Goal: Task Accomplishment & Management: Manage account settings

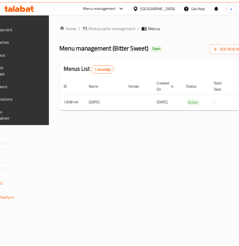
scroll to position [0, 105]
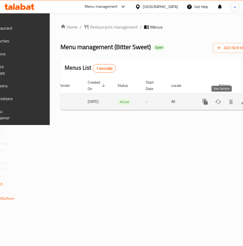
click at [240, 104] on icon "enhanced table" at bounding box center [243, 102] width 6 height 6
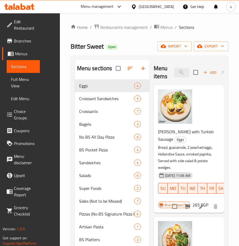
click at [25, 128] on span "Coupons" at bounding box center [25, 130] width 22 height 6
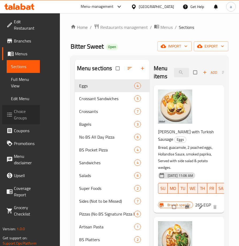
click at [25, 111] on span "Choice Groups" at bounding box center [25, 114] width 22 height 13
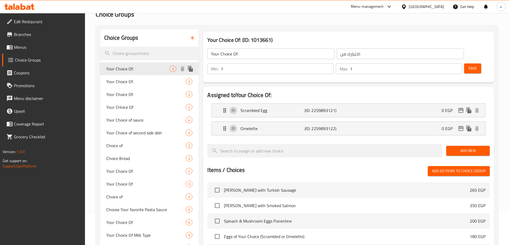
scroll to position [27, 0]
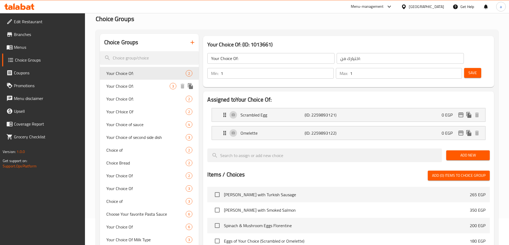
click at [127, 89] on span "Your Choice Of:" at bounding box center [138, 86] width 64 height 6
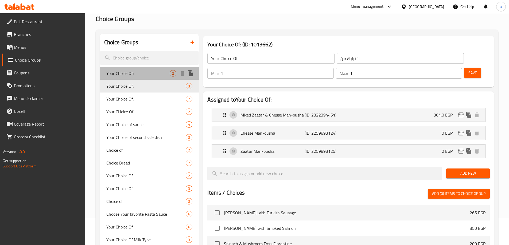
click at [132, 77] on span "Your Choice Of:" at bounding box center [138, 73] width 64 height 6
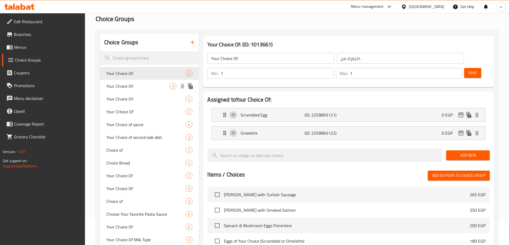
click at [130, 88] on span "Your Choice Of:" at bounding box center [138, 86] width 64 height 6
type input "اختيارك من"
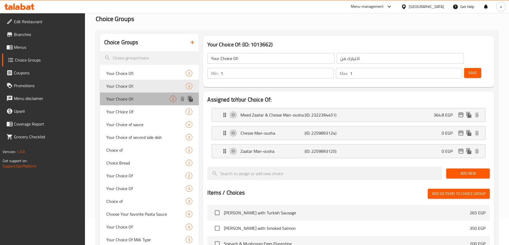
click at [129, 98] on span "Your Choice Of:" at bounding box center [138, 99] width 64 height 6
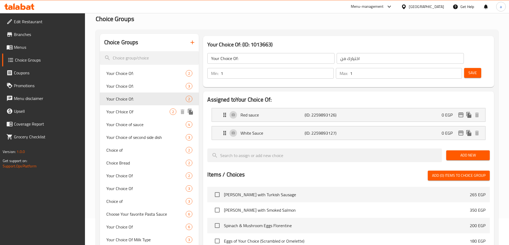
click at [132, 114] on span "Your CHoice Of" at bounding box center [138, 112] width 64 height 6
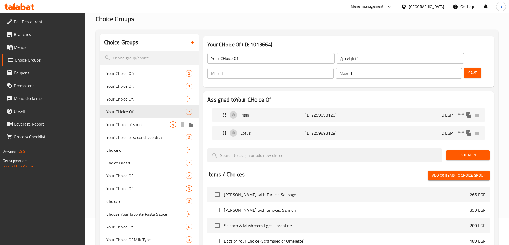
click at [131, 123] on span "Your Choice of sauce" at bounding box center [138, 125] width 64 height 6
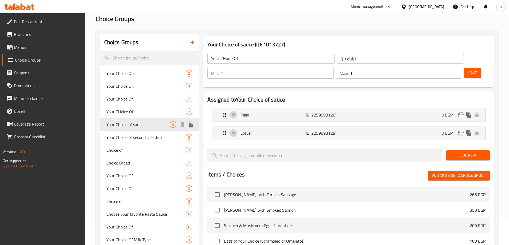
type input "Your Choice of sauce"
type input "اختيارك من الصوصات"
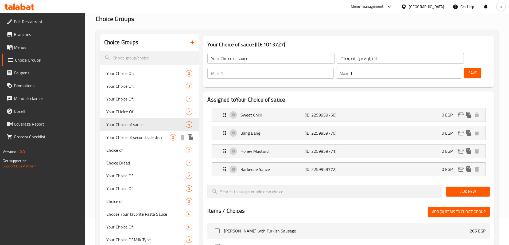
click at [119, 136] on span "Your Choice of second side dish" at bounding box center [138, 137] width 64 height 6
type input "Your Choice of second side dish"
type input "اختيارك للطبق الجانبي الثاني"
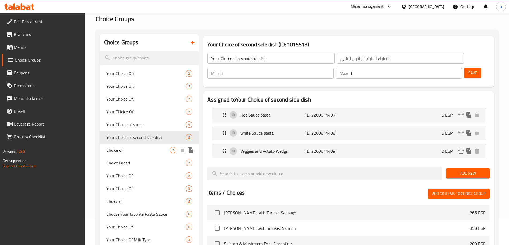
click at [117, 145] on div "Choice of 2" at bounding box center [149, 150] width 99 height 13
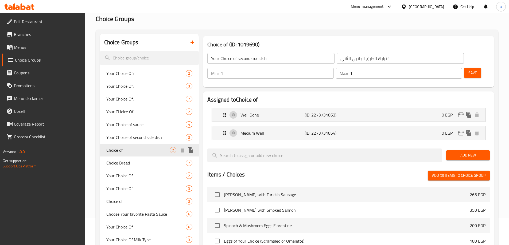
type input "Choice of"
type input "اختيار من"
click at [120, 164] on span "Choice Bread" at bounding box center [138, 163] width 64 height 6
type input "Choice Bread"
type input "اختيارك من الخبز"
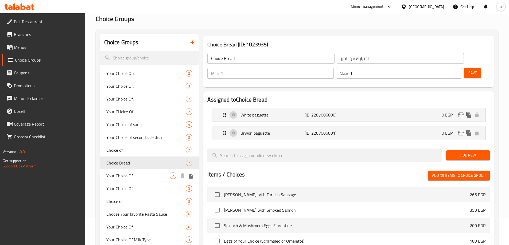
click at [126, 177] on span "Your Choice Of" at bounding box center [138, 176] width 64 height 6
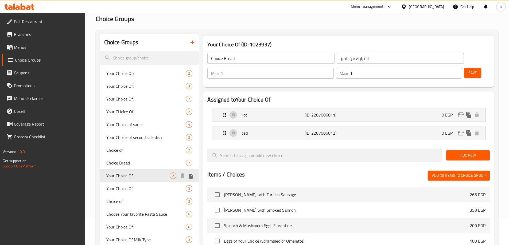
type input "Your Choice Of"
type input "اختيارك من"
click at [130, 192] on span "Your Choice Of" at bounding box center [138, 189] width 64 height 6
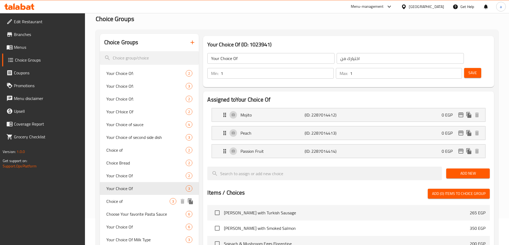
click at [127, 202] on span "Choice of" at bounding box center [138, 201] width 64 height 6
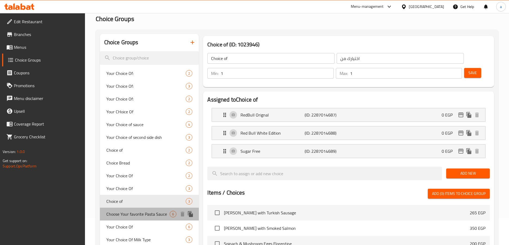
click at [133, 209] on div "Choose Your favorite Pasta Sauce 6" at bounding box center [149, 214] width 99 height 13
type input "Choose Your favorite Pasta Sauce"
type input "اختار صلصة المكرونة التي تفضلها"
type input "0"
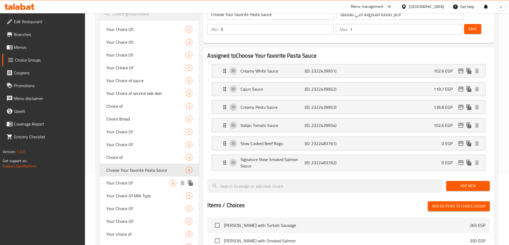
scroll to position [80, 0]
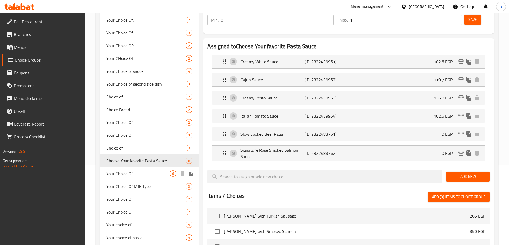
click at [124, 175] on span "Your Choice Of" at bounding box center [138, 174] width 64 height 6
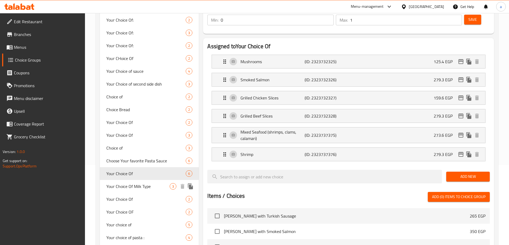
type input "Your Choice Of"
type input "اختيارك من"
type input "2"
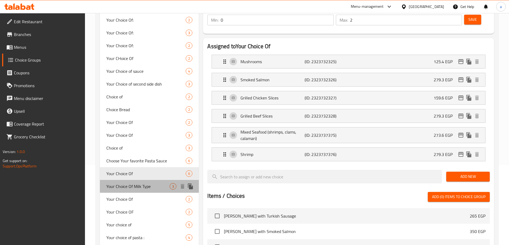
click at [128, 188] on span "Your Choice Of Milk Type" at bounding box center [138, 187] width 64 height 6
type input "Your Choice Of Milk Type"
type input "أختيارك من نوع اللبن"
type input "1"
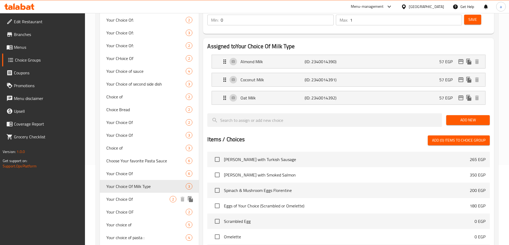
click at [129, 197] on span "Your Choice Of" at bounding box center [138, 199] width 64 height 6
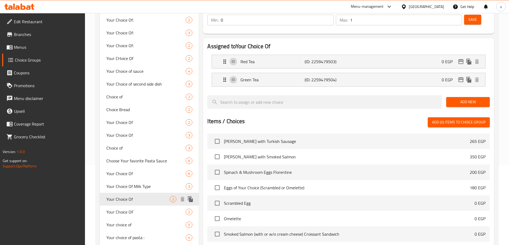
type input "Your Choice Of"
type input "إختيارك من"
type input "1"
click at [127, 214] on span "Your Choice OF" at bounding box center [138, 212] width 64 height 6
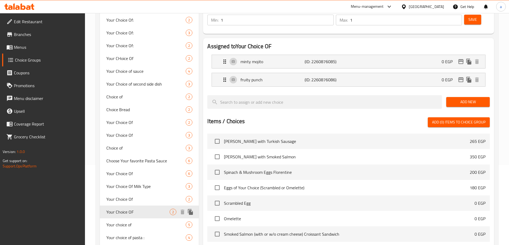
type input "Your Choice OF"
type input "اختيارك من"
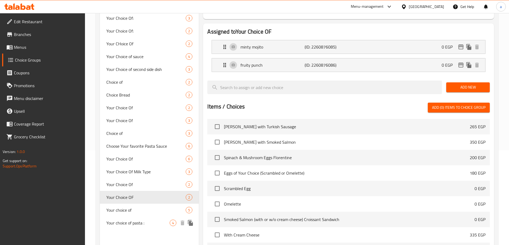
scroll to position [107, 0]
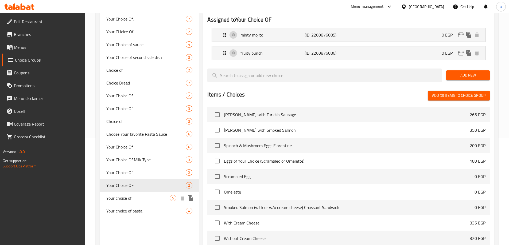
click at [128, 201] on span "Your choice of" at bounding box center [138, 198] width 64 height 6
type input "Your choice of"
type input "اختيارك من"
type input "0"
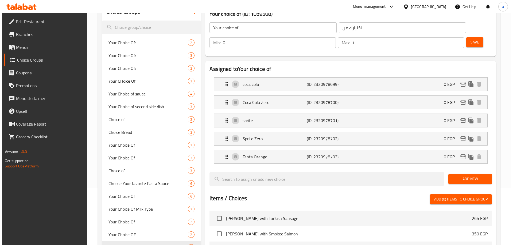
scroll to position [0, 0]
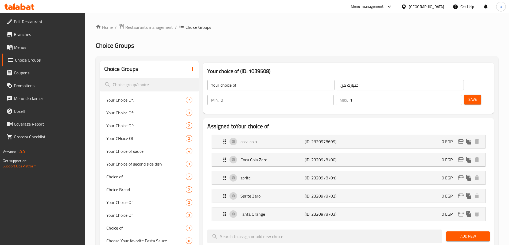
click at [243, 48] on h2 "Choice Groups" at bounding box center [297, 45] width 403 height 9
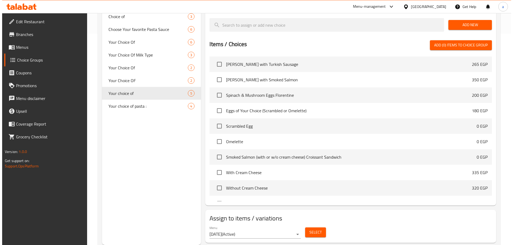
scroll to position [27, 0]
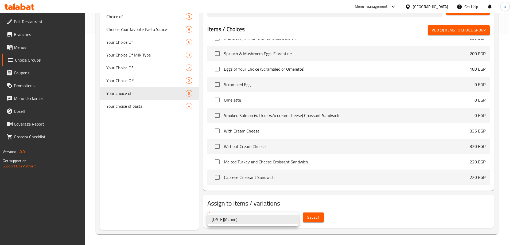
click at [243, 219] on div at bounding box center [256, 122] width 513 height 245
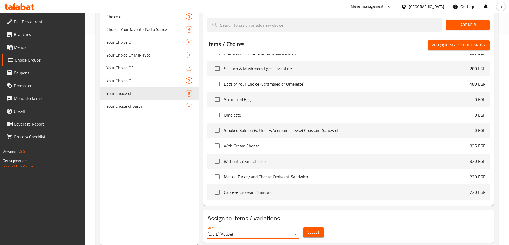
click at [243, 229] on span "Select" at bounding box center [313, 232] width 12 height 7
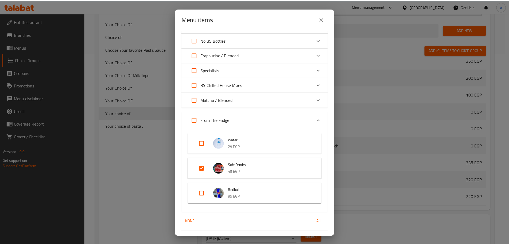
scroll to position [266, 0]
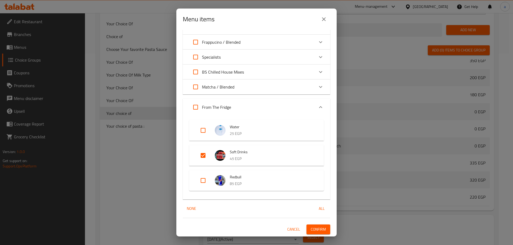
click at [243, 206] on div "Menu items 1 / 109 items selected ​ Eggs Benedict with Turkish Sausage 265 EGP …" at bounding box center [256, 122] width 513 height 245
click at [243, 134] on div "Menu items 1 / 109 items selected ​ Eggs Benedict with Turkish Sausage 265 EGP …" at bounding box center [256, 122] width 513 height 245
click at [131, 170] on div "Menu items 1 / 109 items selected ​ Eggs Benedict with Turkish Sausage 265 EGP …" at bounding box center [256, 122] width 513 height 245
drag, startPoint x: 292, startPoint y: 228, endPoint x: 293, endPoint y: 225, distance: 3.5
click at [243, 229] on span "Cancel" at bounding box center [293, 230] width 13 height 7
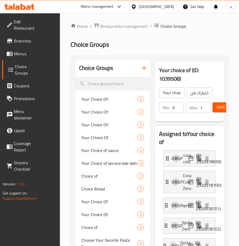
scroll to position [0, 0]
